Goal: Ask a question

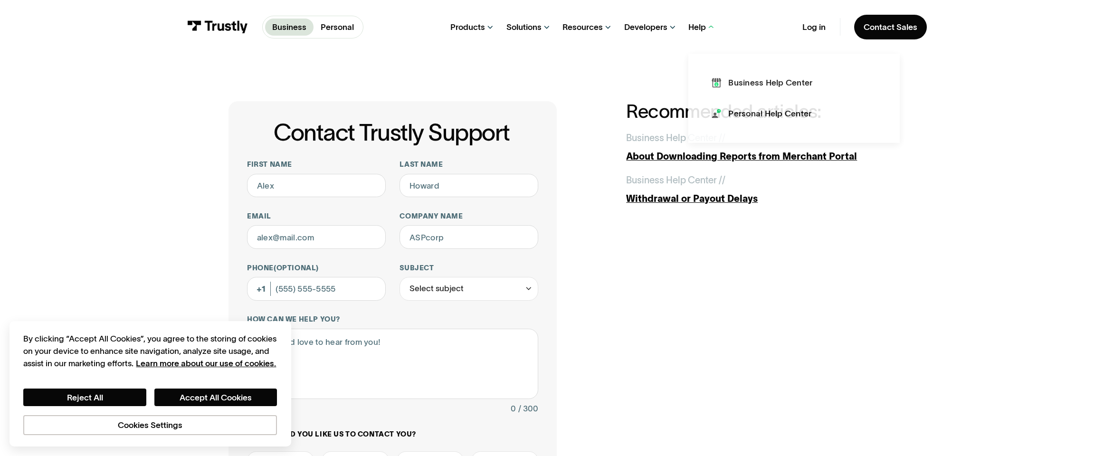
click at [702, 26] on div "Help" at bounding box center [697, 27] width 18 height 10
click at [691, 20] on div "Help" at bounding box center [701, 27] width 27 height 54
click at [745, 87] on div "Business Help Center" at bounding box center [771, 83] width 84 height 12
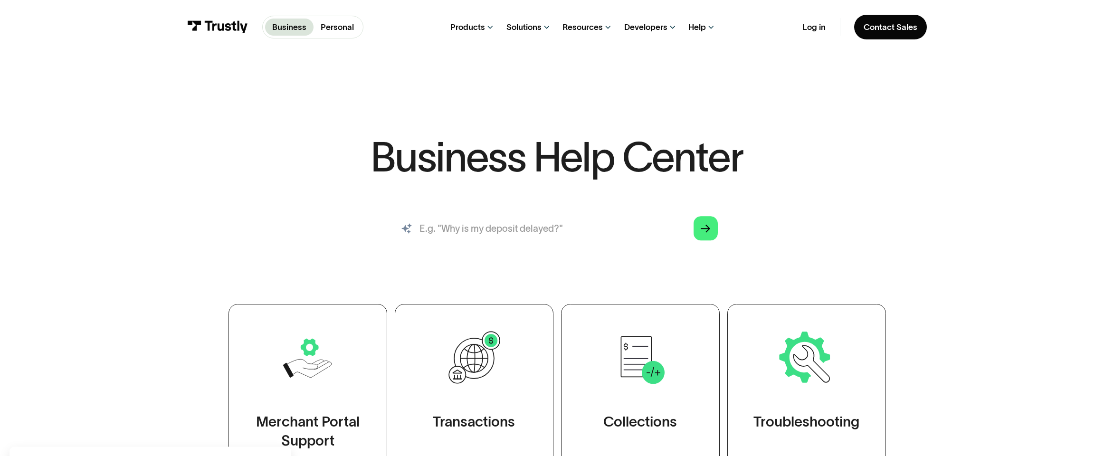
click at [502, 231] on input "search" at bounding box center [557, 228] width 341 height 38
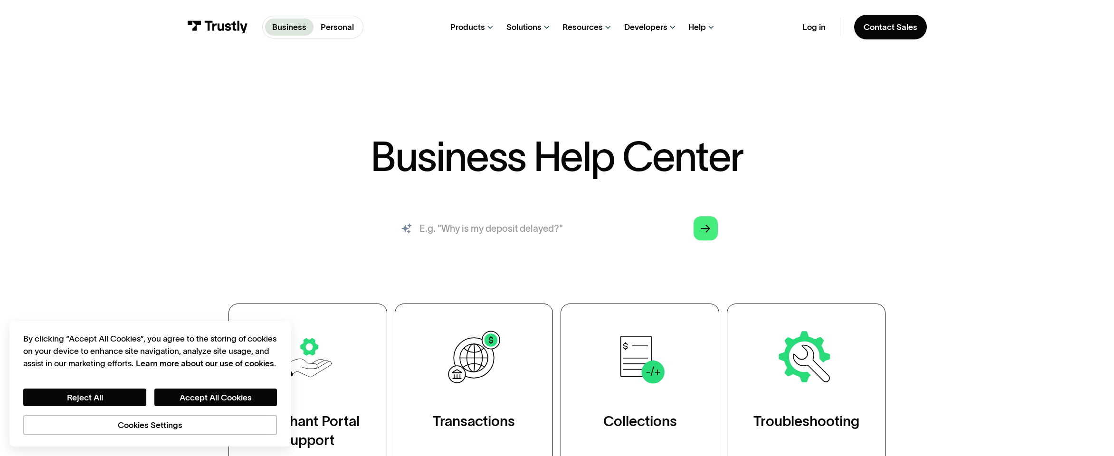
paste input "SW055"
type input "SW055"
click at [707, 233] on icon "Arrow Right" at bounding box center [705, 229] width 9 height 10
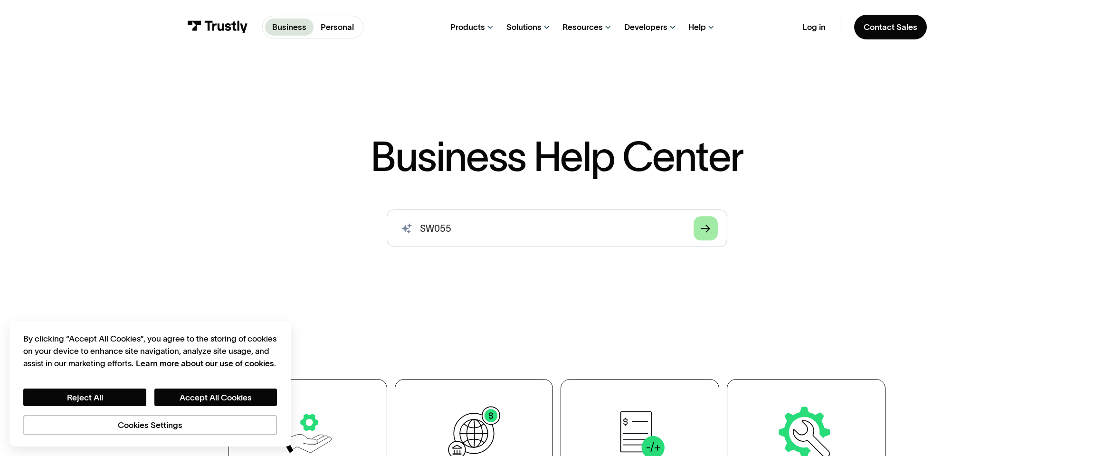
click at [703, 230] on icon "Arrow Right" at bounding box center [705, 229] width 9 height 10
click at [200, 398] on button "Accept All Cookies" at bounding box center [215, 397] width 123 height 18
